Goal: Task Accomplishment & Management: Manage account settings

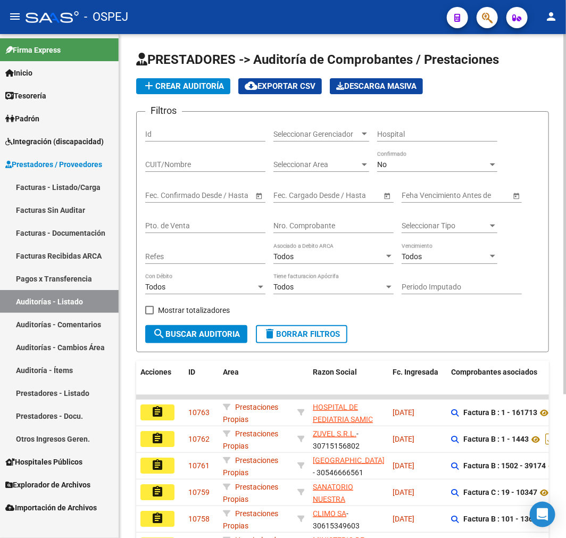
click at [327, 213] on div "Nro. Comprobante" at bounding box center [333, 222] width 120 height 21
click at [327, 221] on div "Nro. Comprobante" at bounding box center [333, 222] width 120 height 21
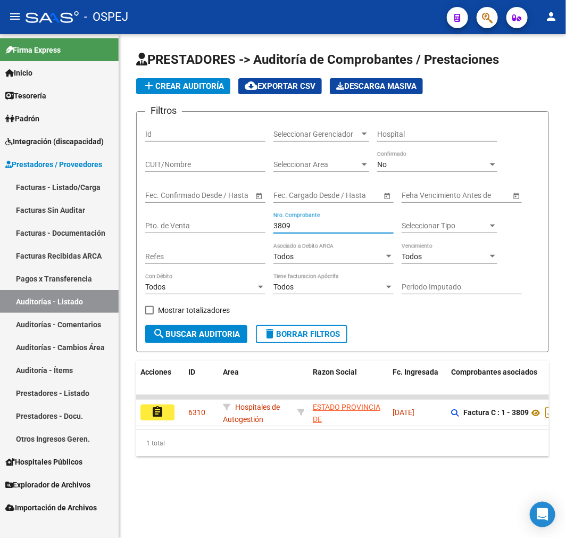
type input "3809"
click at [387, 161] on div "No" at bounding box center [432, 164] width 111 height 9
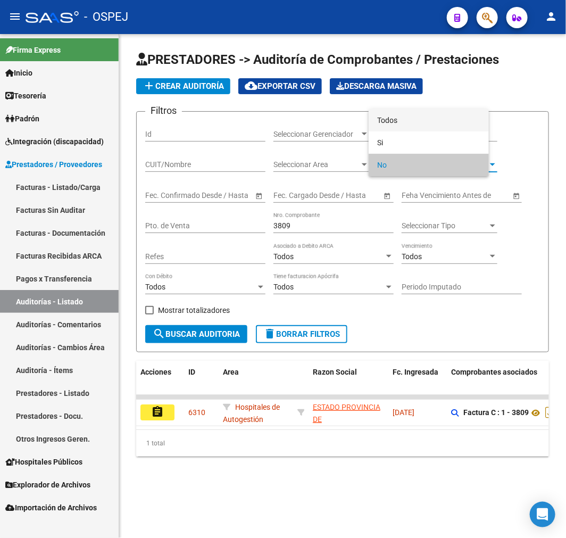
click at [401, 123] on span "Todos" at bounding box center [428, 120] width 103 height 22
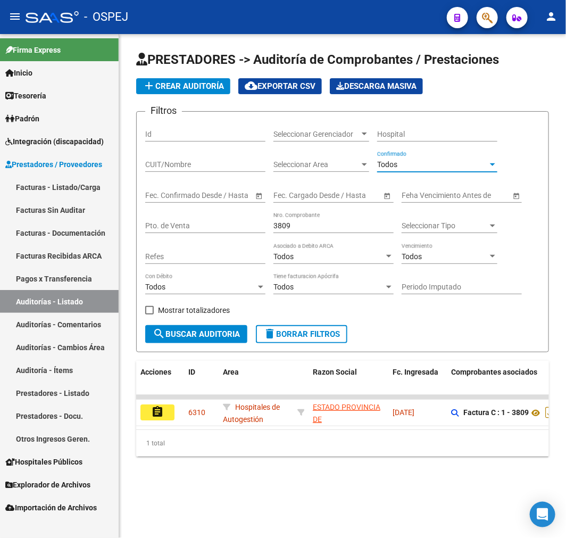
click at [222, 332] on span "search Buscar Auditoria" at bounding box center [196, 334] width 87 height 10
click at [205, 82] on span "add Crear Auditoría" at bounding box center [182, 86] width 81 height 10
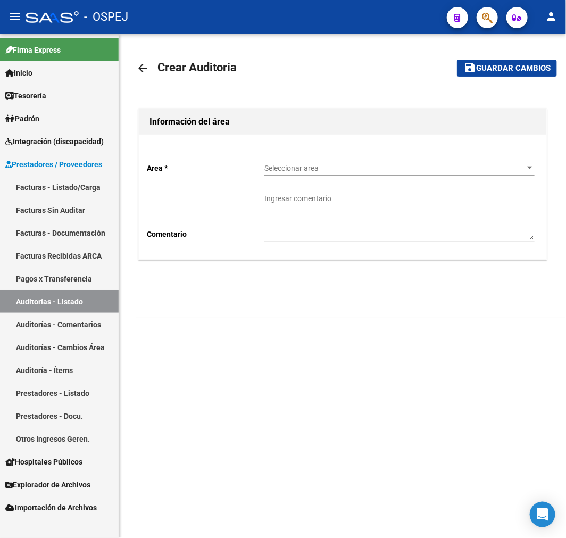
click at [366, 171] on span "Seleccionar area" at bounding box center [394, 168] width 261 height 9
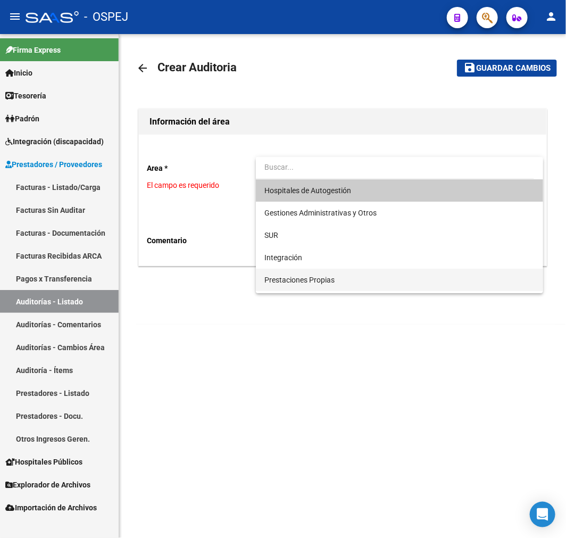
click at [316, 285] on span "Prestaciones Propias" at bounding box center [399, 279] width 270 height 22
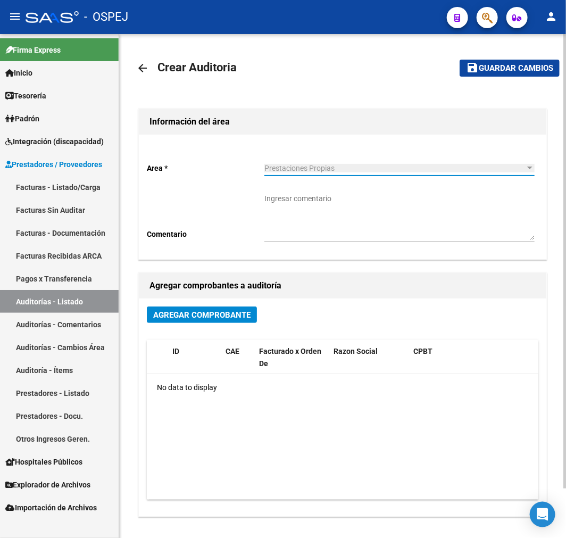
click at [226, 314] on span "Agregar Comprobante" at bounding box center [201, 315] width 97 height 10
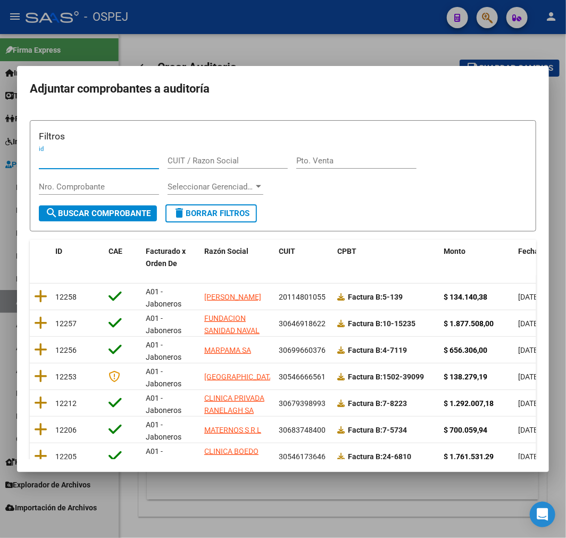
click at [82, 178] on div "id" at bounding box center [99, 166] width 120 height 26
click at [80, 191] on div "Nro. Comprobante" at bounding box center [99, 187] width 120 height 16
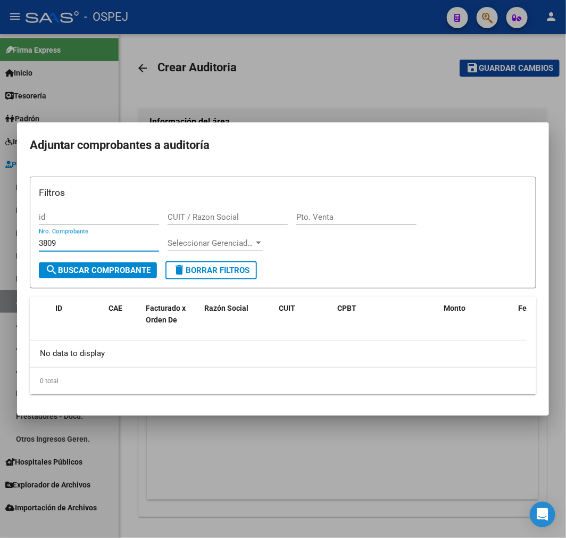
type input "3809"
click at [240, 78] on div at bounding box center [283, 269] width 566 height 538
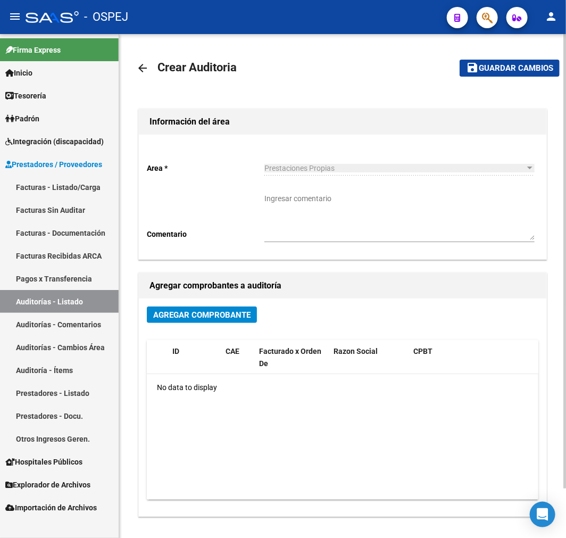
click at [146, 70] on mat-icon "arrow_back" at bounding box center [142, 68] width 13 height 13
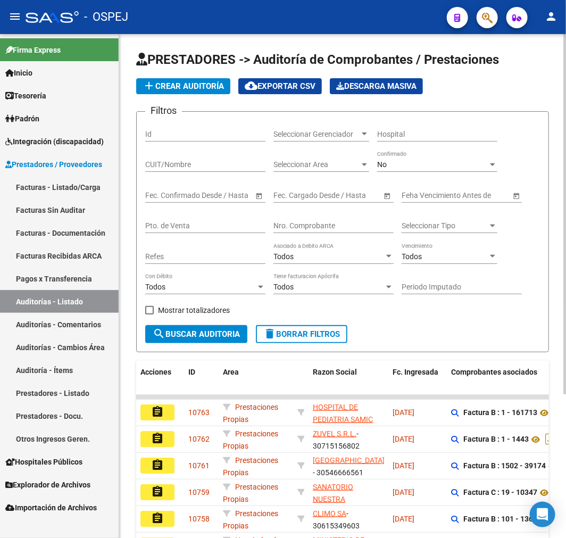
click at [78, 193] on link "Facturas - Listado/Carga" at bounding box center [59, 186] width 119 height 23
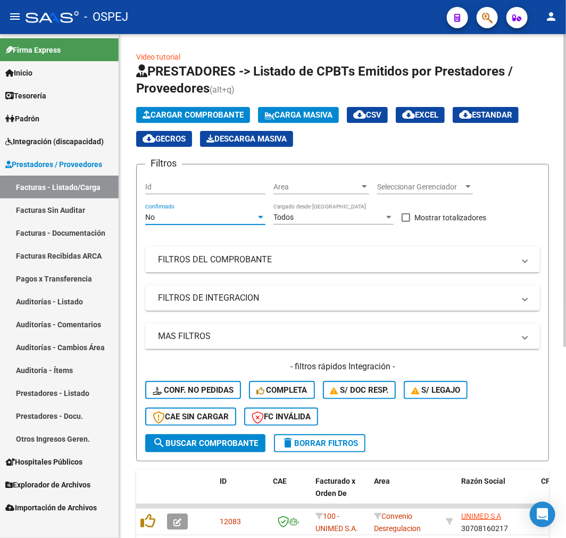
click at [231, 220] on div "No" at bounding box center [200, 217] width 111 height 9
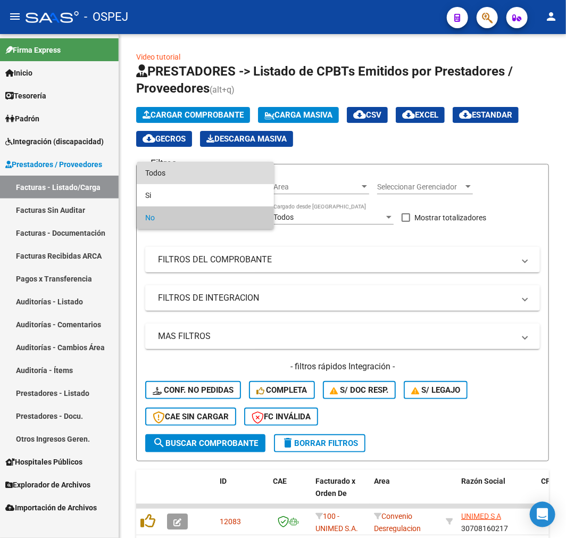
click at [232, 178] on span "Todos" at bounding box center [205, 173] width 120 height 22
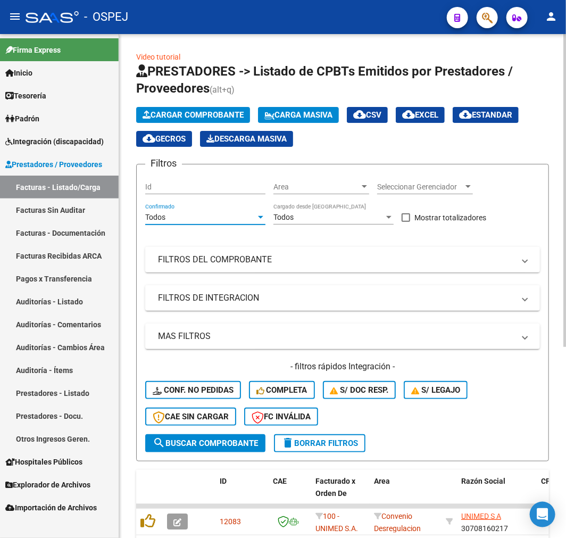
click at [251, 258] on mat-panel-title "FILTROS DEL COMPROBANTE" at bounding box center [336, 260] width 356 height 12
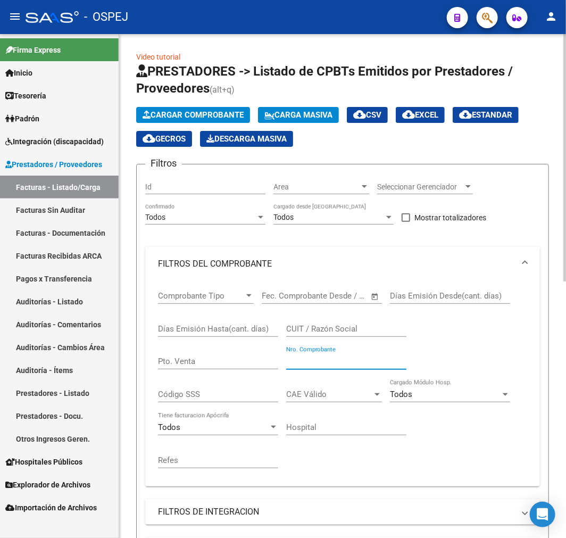
click at [322, 362] on input "Nro. Comprobante" at bounding box center [346, 361] width 120 height 10
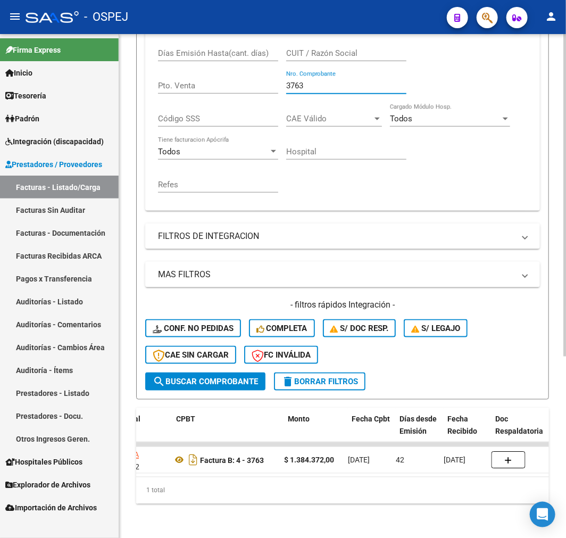
scroll to position [0, 364]
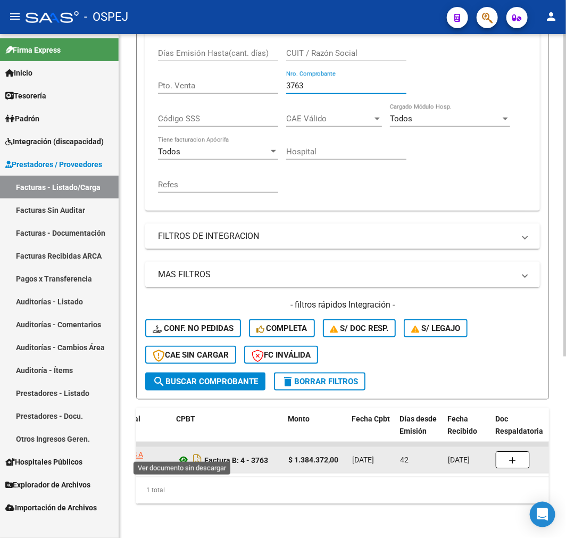
type input "3763"
click at [182, 453] on icon at bounding box center [184, 459] width 14 height 13
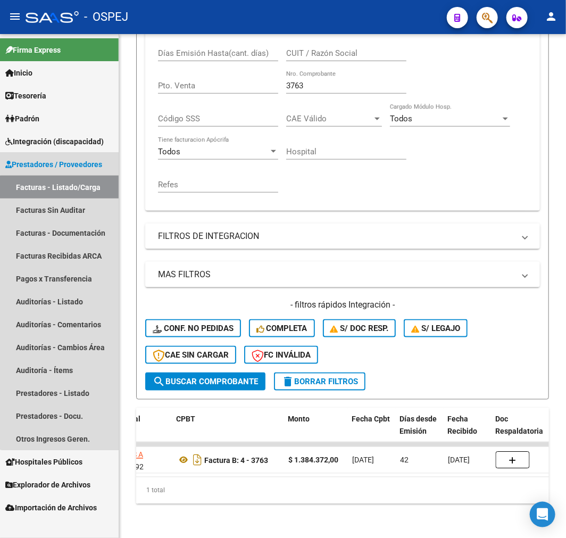
click at [89, 194] on link "Facturas - Listado/Carga" at bounding box center [59, 186] width 119 height 23
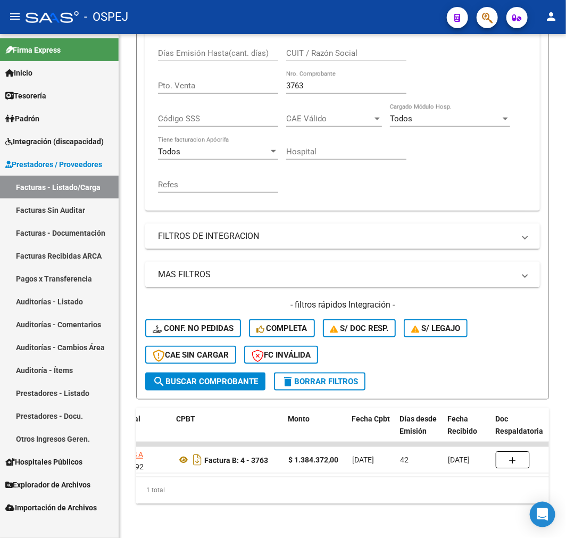
click at [95, 303] on link "Auditorías - Listado" at bounding box center [59, 301] width 119 height 23
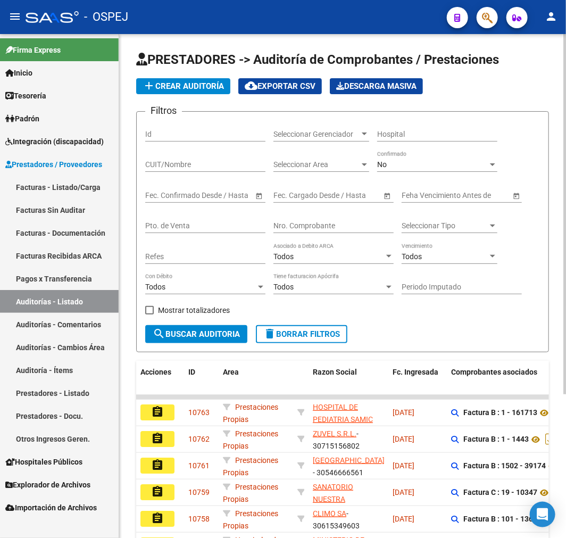
click at [390, 156] on div "No Confirmado" at bounding box center [437, 160] width 120 height 21
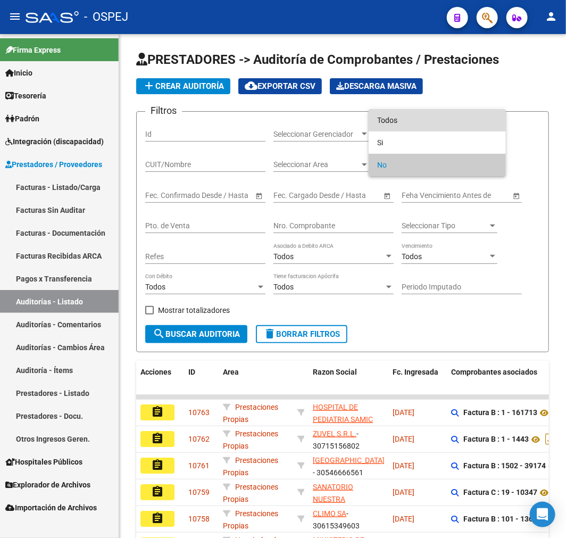
click at [405, 114] on span "Todos" at bounding box center [437, 120] width 120 height 22
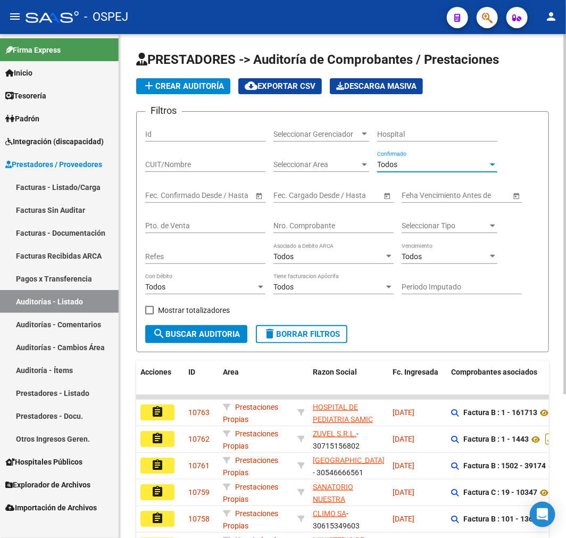
click at [313, 219] on div "Nro. Comprobante" at bounding box center [333, 222] width 120 height 21
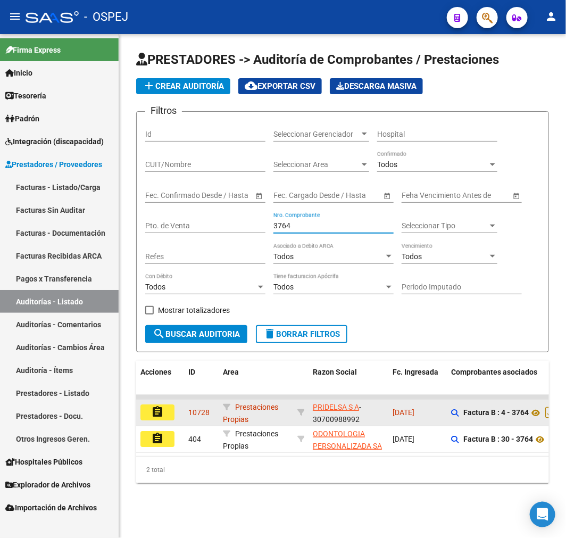
type input "3764"
click at [165, 407] on button "assignment" at bounding box center [157, 412] width 34 height 16
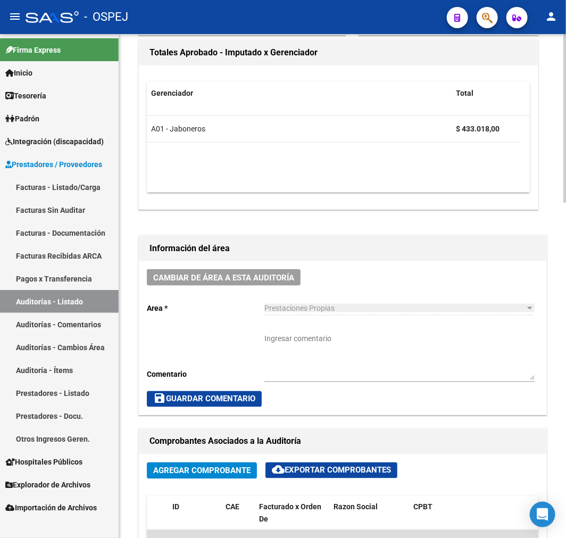
scroll to position [231, 0]
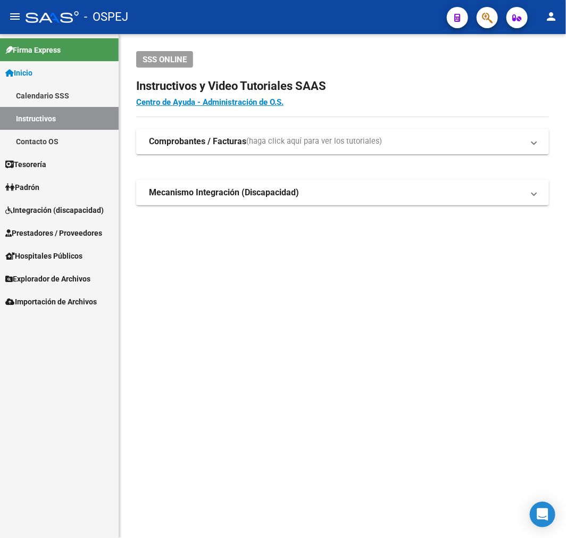
drag, startPoint x: 75, startPoint y: 234, endPoint x: 82, endPoint y: 259, distance: 25.6
click at [75, 234] on span "Prestadores / Proveedores" at bounding box center [53, 233] width 97 height 12
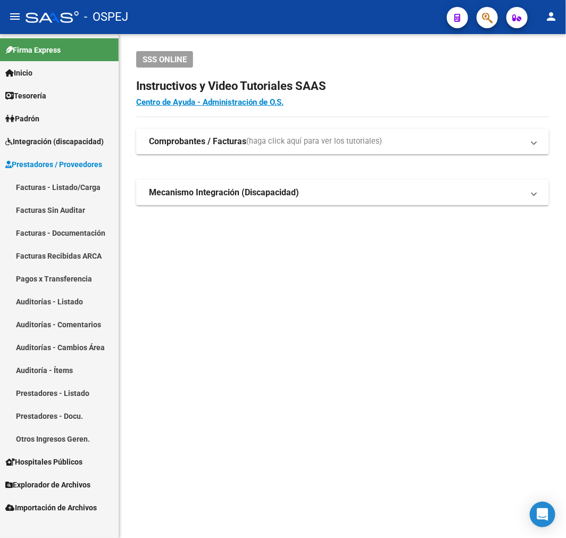
click at [80, 304] on link "Auditorías - Listado" at bounding box center [59, 301] width 119 height 23
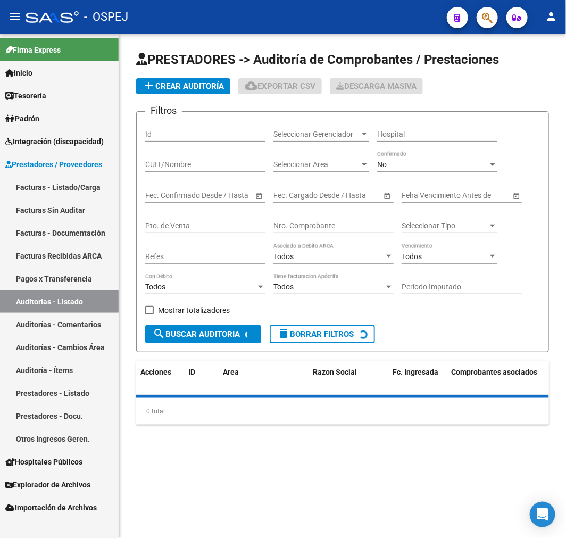
click at [421, 162] on div "No" at bounding box center [432, 164] width 111 height 9
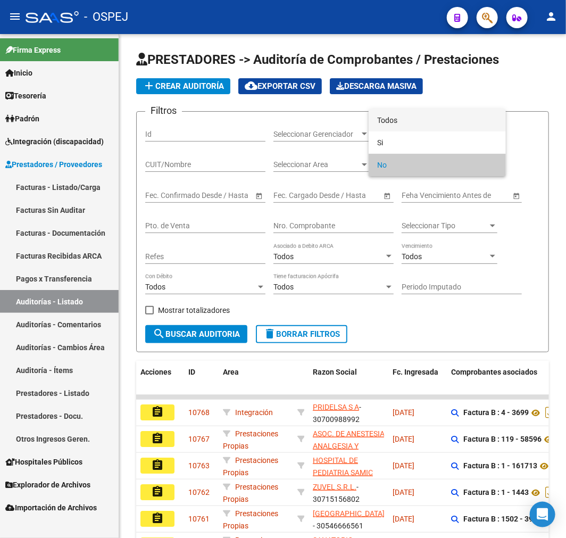
click at [422, 130] on span "Todos" at bounding box center [437, 120] width 120 height 22
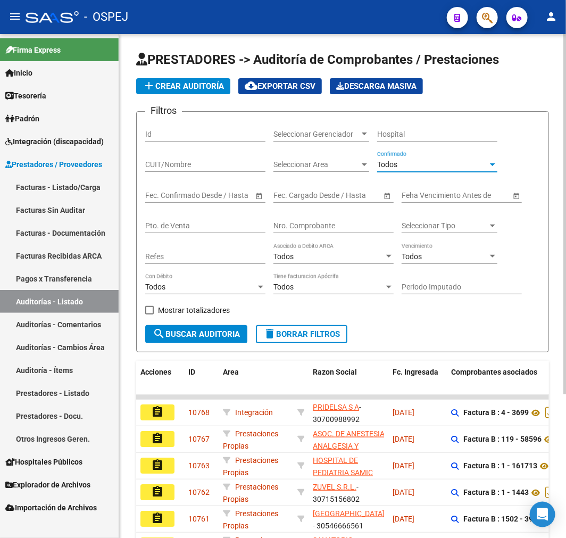
click at [339, 230] on input "Nro. Comprobante" at bounding box center [333, 225] width 120 height 9
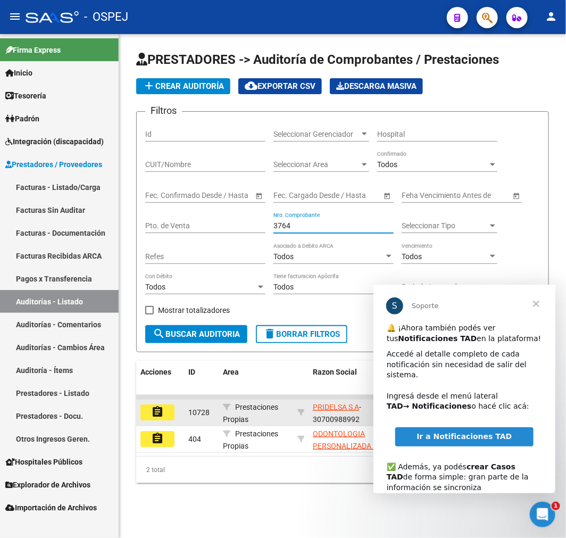
type input "3764"
click at [163, 418] on button "assignment" at bounding box center [157, 412] width 34 height 16
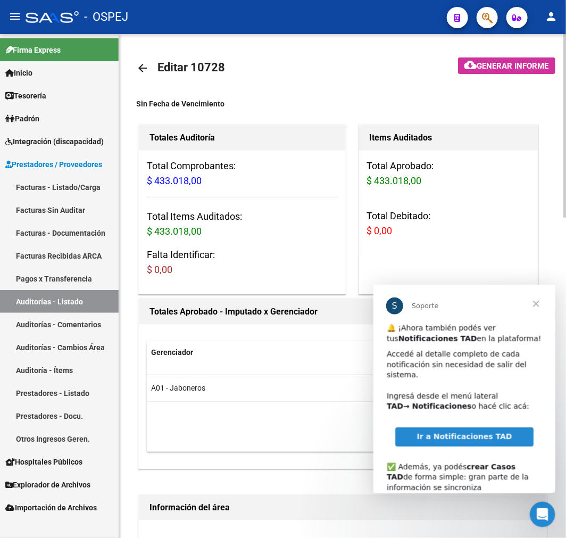
click at [532, 309] on span "Cerrar" at bounding box center [535, 303] width 38 height 38
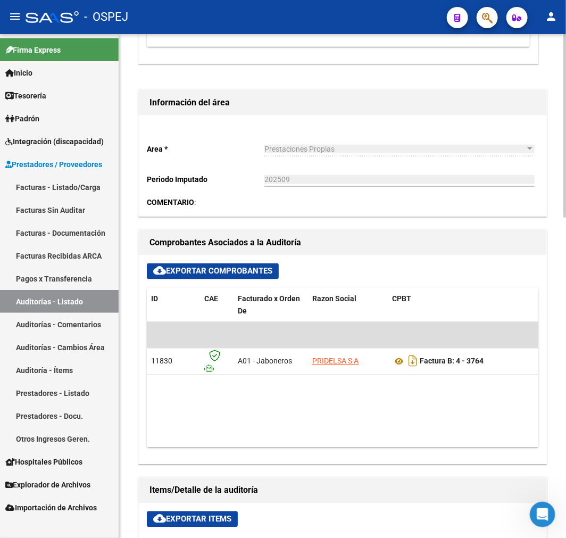
scroll to position [472, 0]
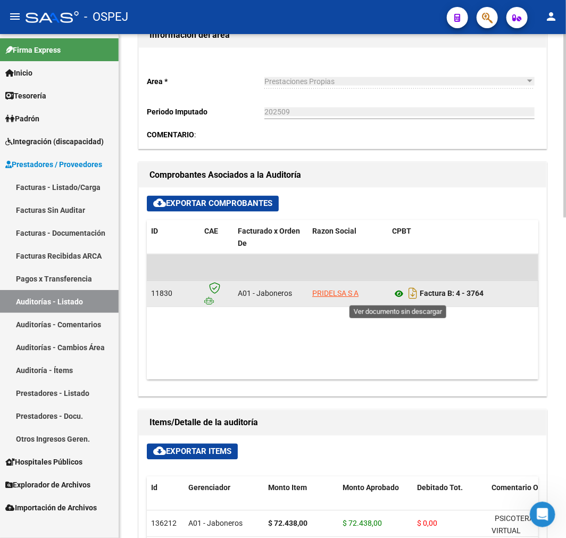
click at [399, 295] on icon at bounding box center [399, 294] width 14 height 13
